Goal: Find specific page/section: Find specific page/section

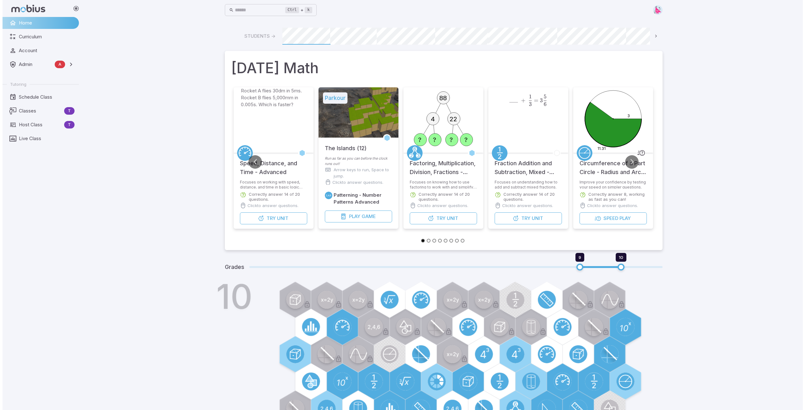
scroll to position [0, 338]
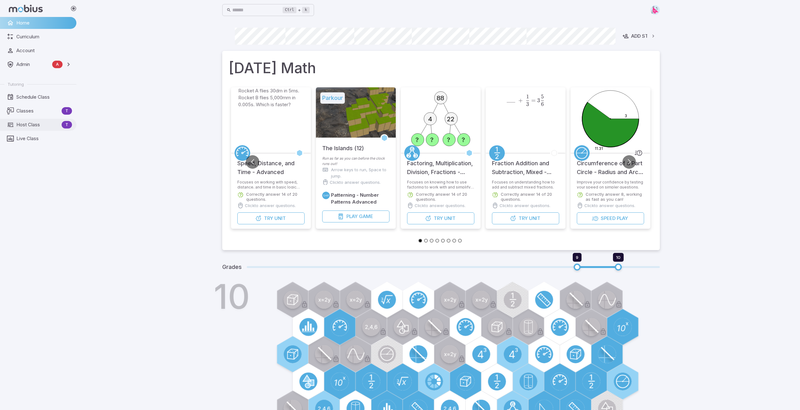
click at [28, 125] on span "Host Class" at bounding box center [37, 124] width 43 height 7
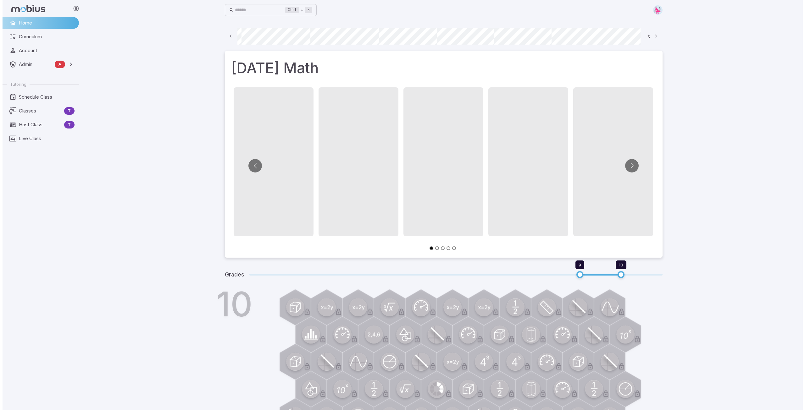
scroll to position [0, 338]
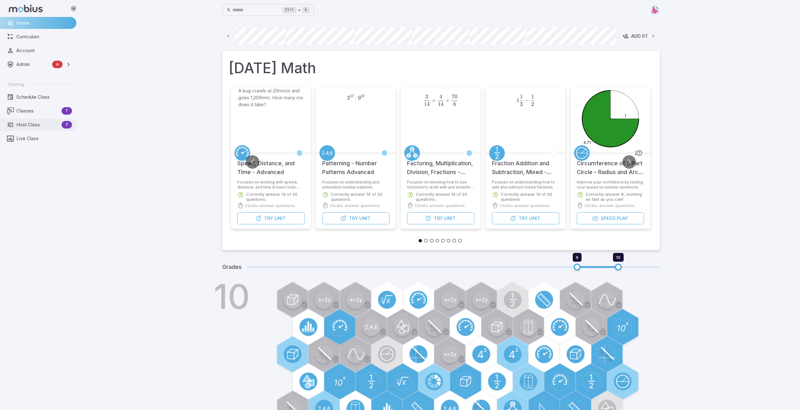
click at [28, 122] on span "Host Class" at bounding box center [37, 124] width 43 height 7
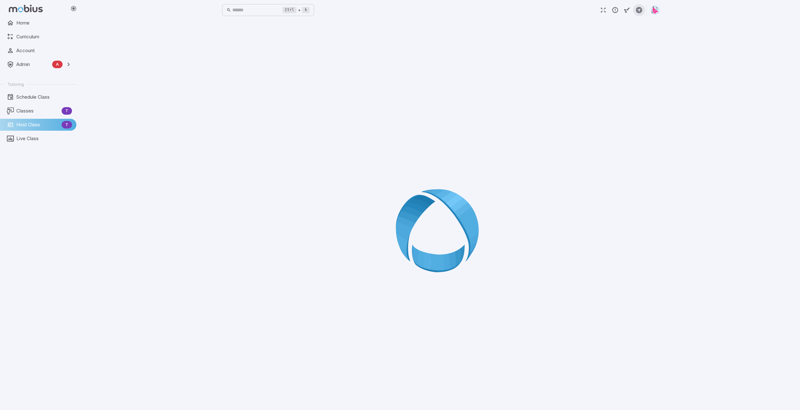
click at [641, 10] on icon "button" at bounding box center [639, 10] width 7 height 7
